Goal: Task Accomplishment & Management: Complete application form

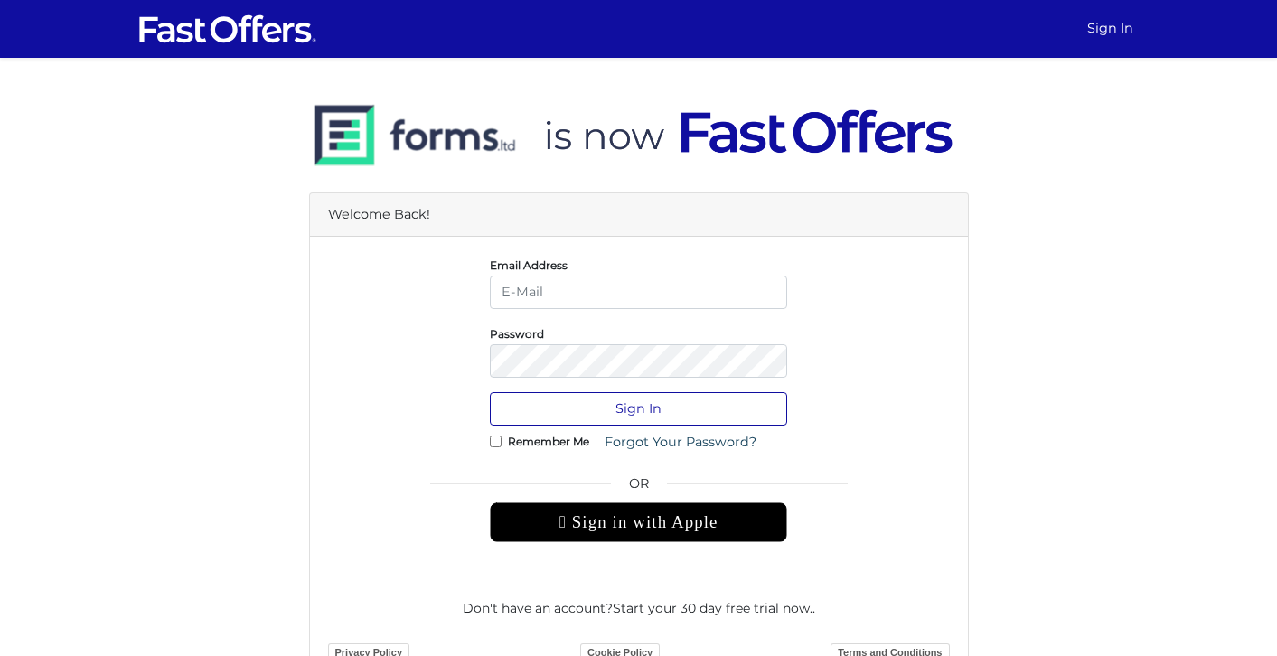
type input "Allie@condos.ca"
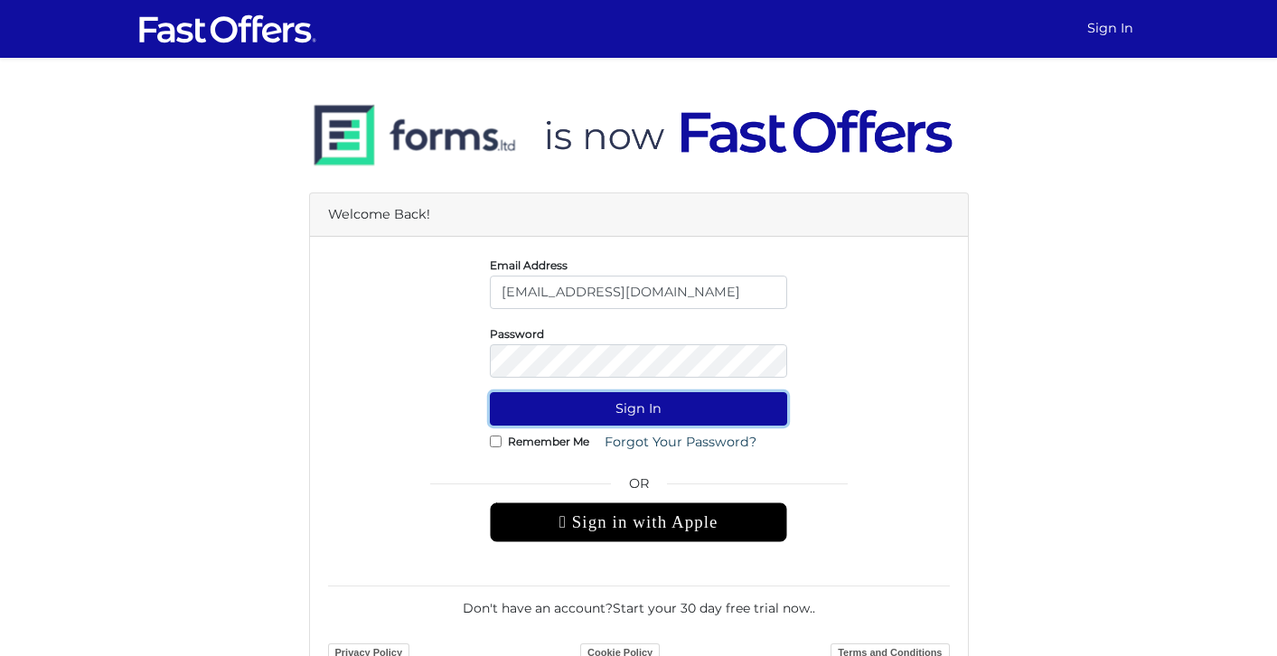
click at [630, 419] on button "Sign In" at bounding box center [638, 408] width 297 height 33
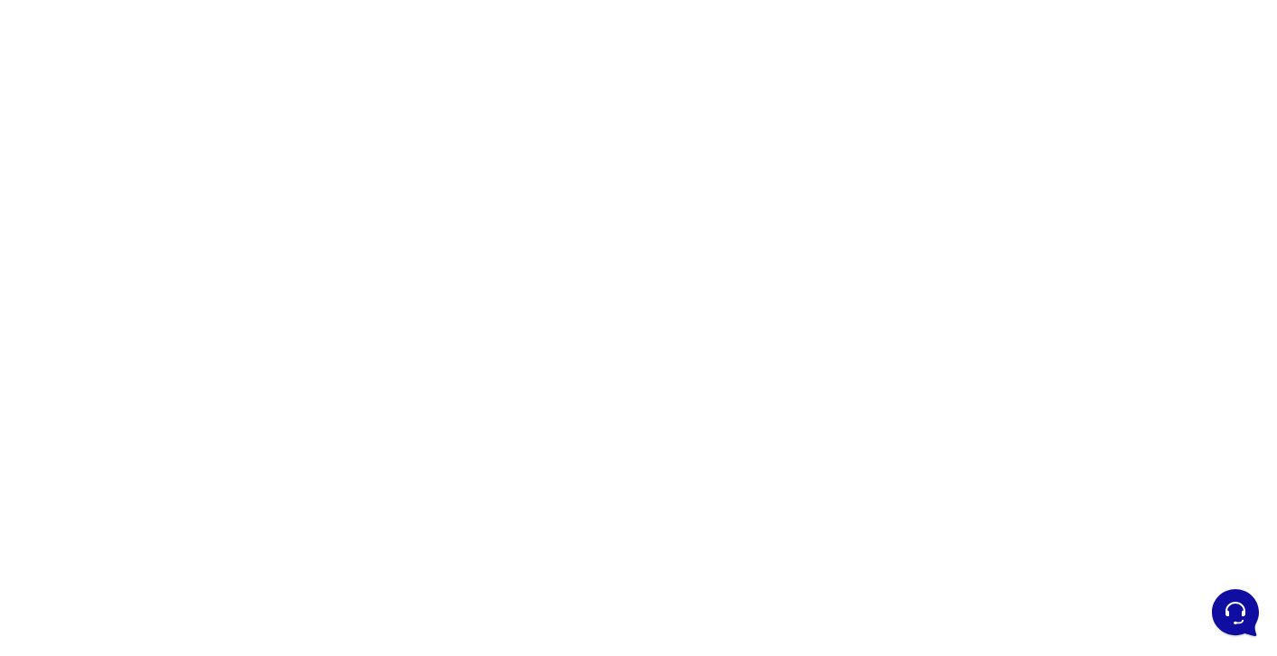
scroll to position [136, 0]
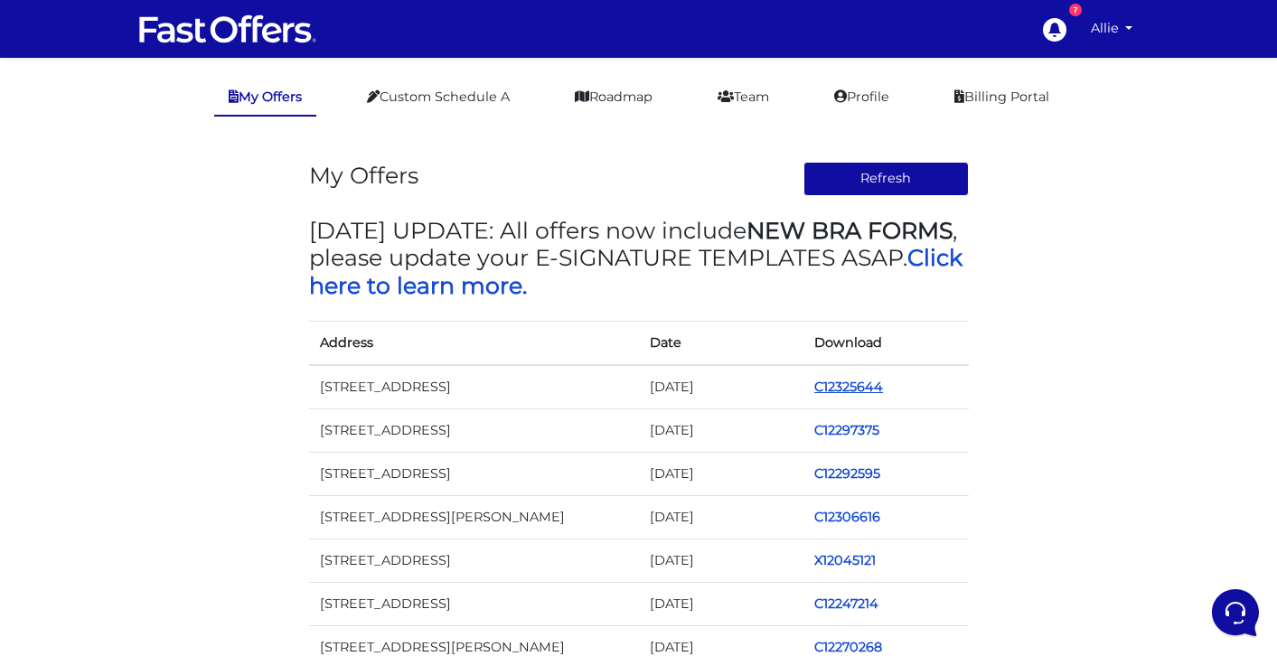
click at [851, 387] on link "C12325644" at bounding box center [848, 387] width 69 height 16
